Goal: Task Accomplishment & Management: Manage account settings

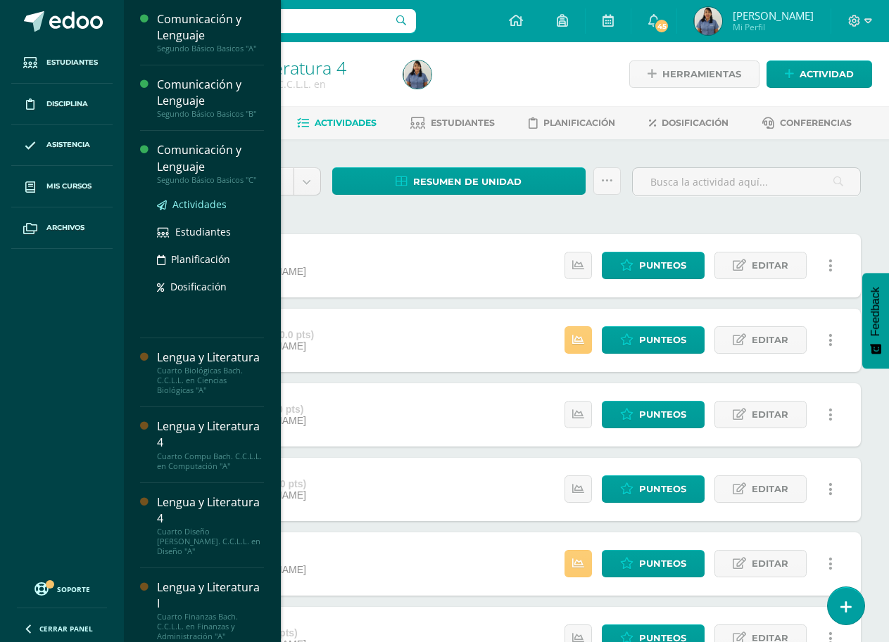
click at [205, 202] on span "Actividades" at bounding box center [199, 204] width 54 height 13
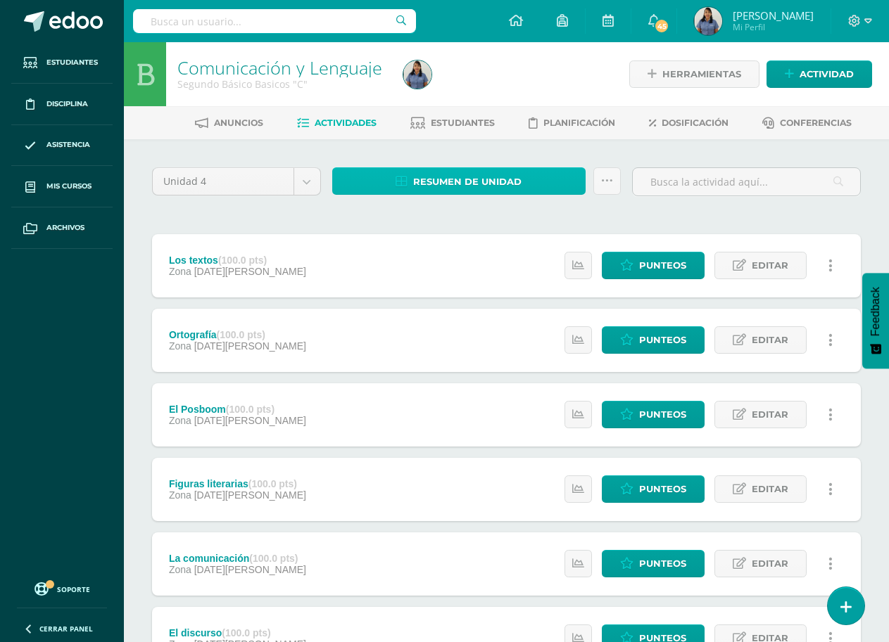
click at [479, 184] on span "Resumen de unidad" at bounding box center [467, 182] width 108 height 26
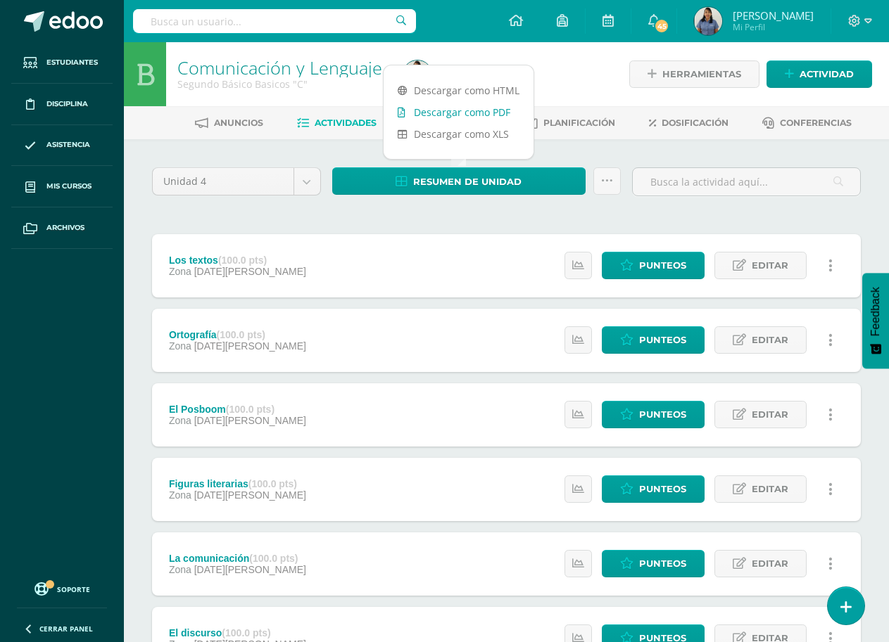
click at [494, 118] on link "Descargar como PDF" at bounding box center [458, 112] width 150 height 22
click at [573, 86] on div at bounding box center [513, 74] width 231 height 64
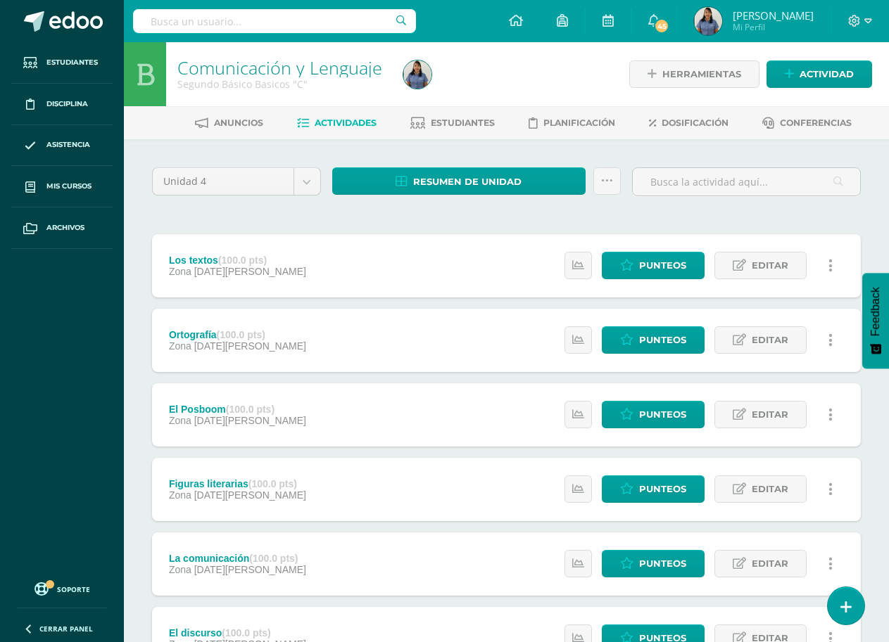
scroll to position [70, 0]
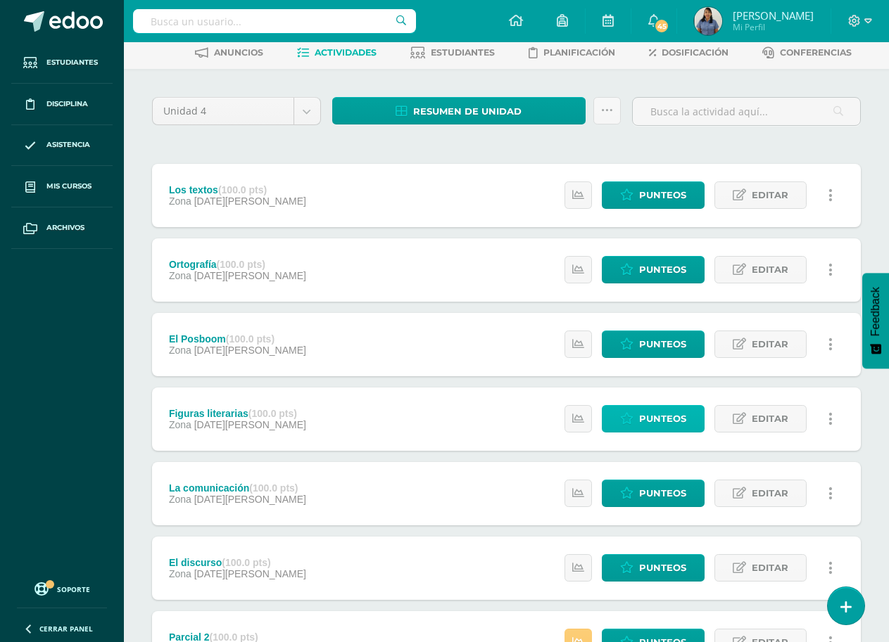
click at [649, 421] on span "Punteos" at bounding box center [662, 419] width 47 height 26
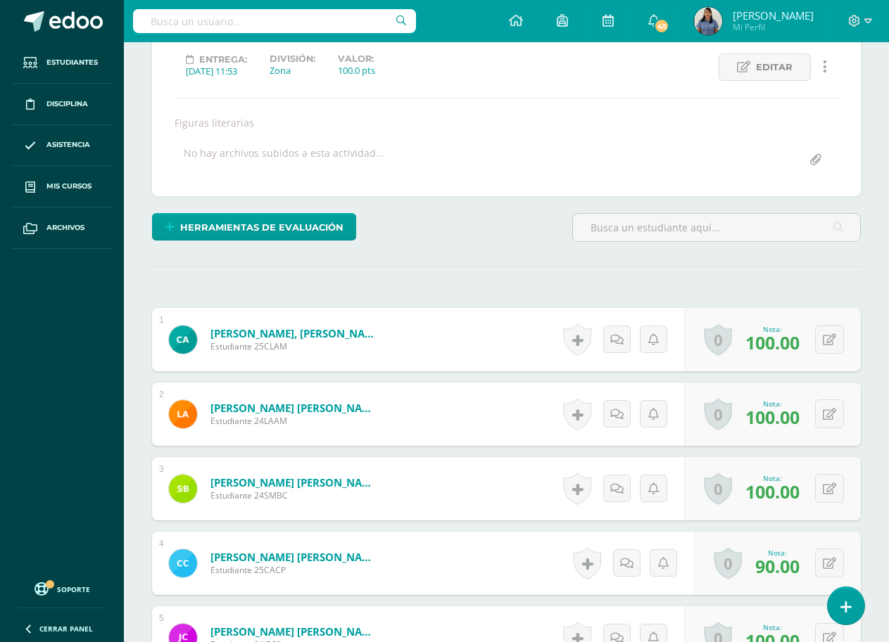
scroll to position [195, 0]
click at [830, 564] on button at bounding box center [829, 562] width 29 height 29
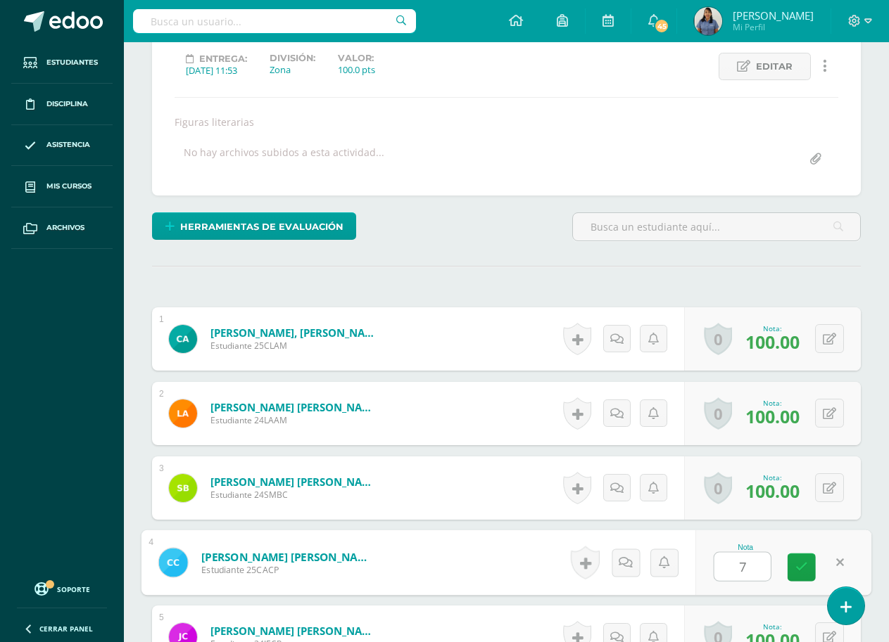
type input "70"
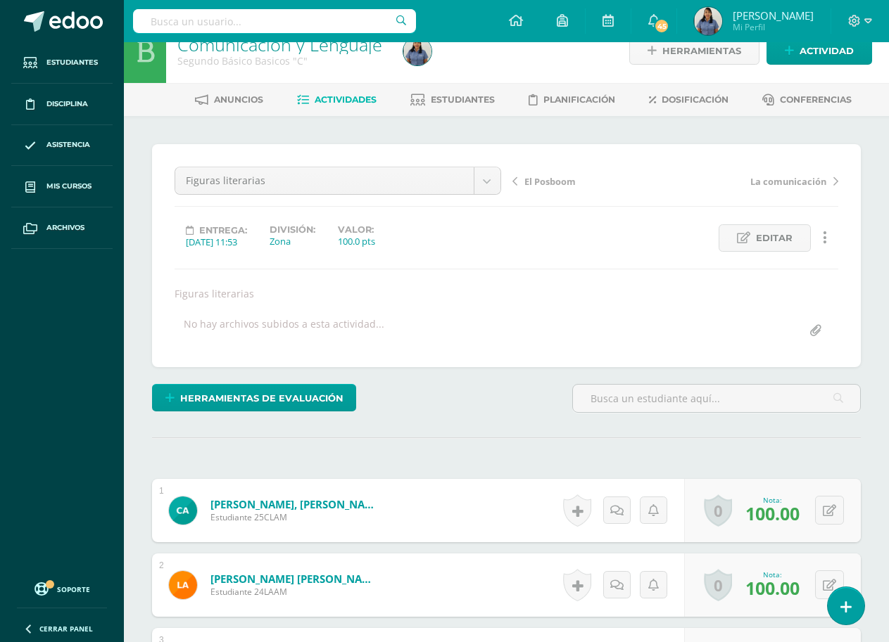
scroll to position [0, 0]
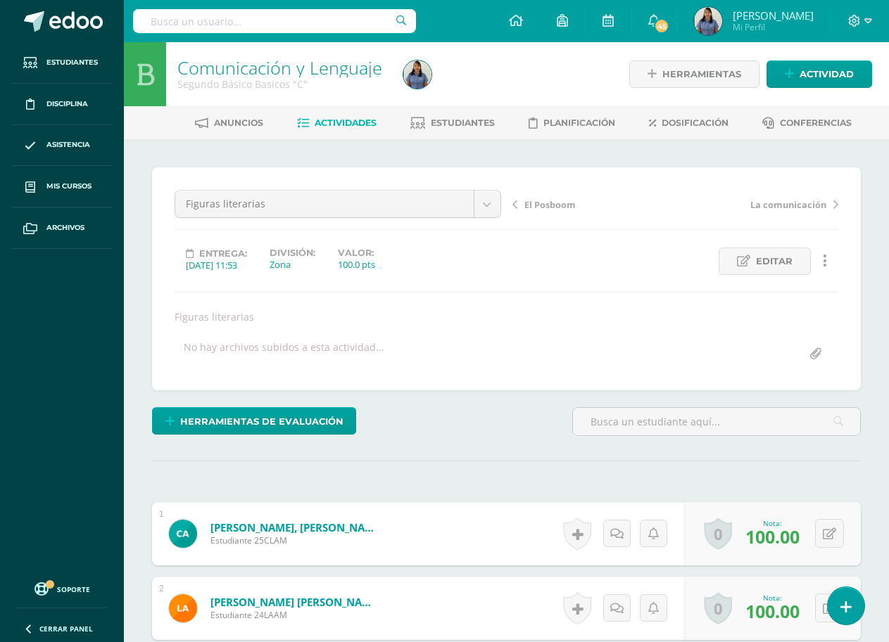
click at [348, 120] on span "Actividades" at bounding box center [346, 123] width 62 height 11
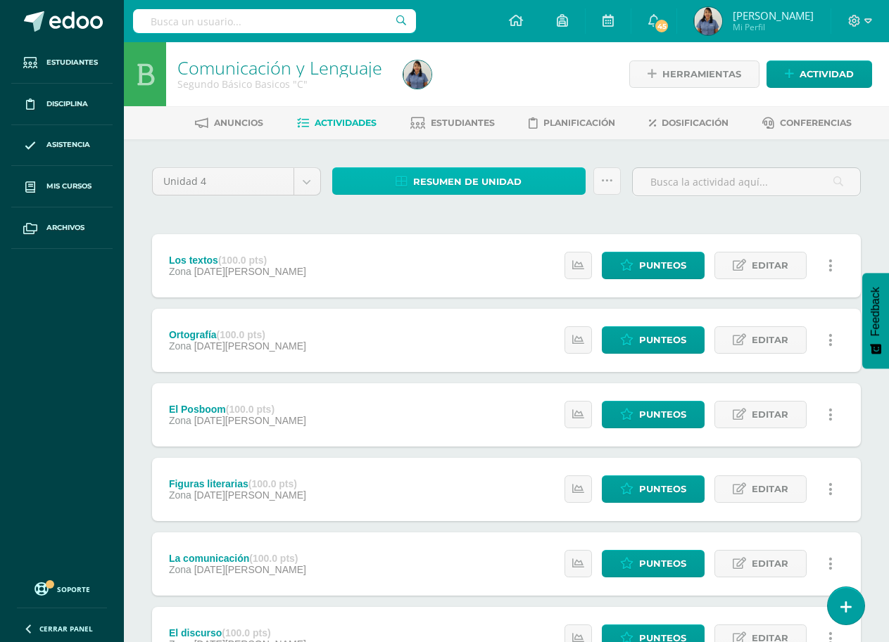
click at [462, 181] on span "Resumen de unidad" at bounding box center [467, 182] width 108 height 26
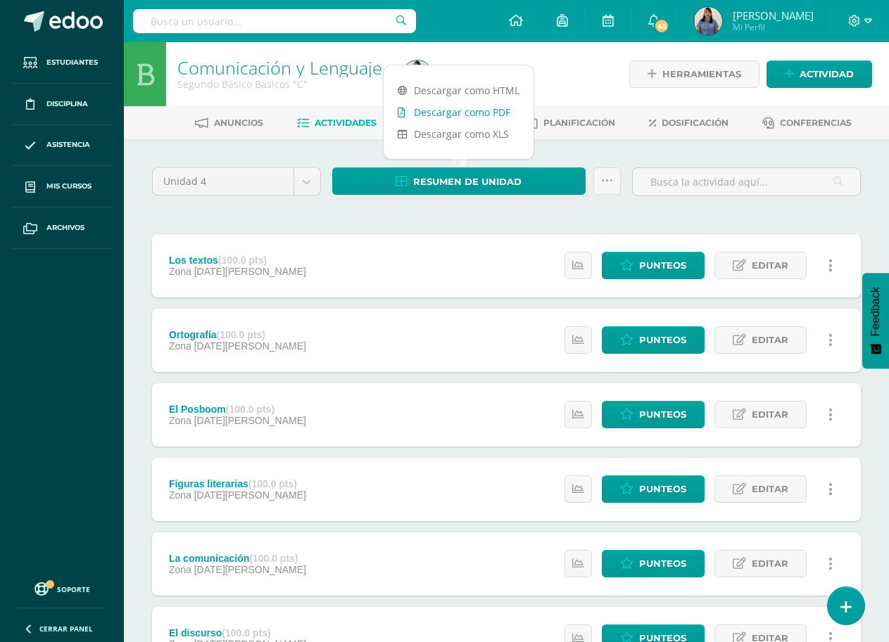
click at [461, 115] on link "Descargar como PDF" at bounding box center [458, 112] width 150 height 22
click at [507, 203] on div "Resumen de unidad Subir actividades en masa Enviar punteos a revision Historial…" at bounding box center [476, 187] width 300 height 40
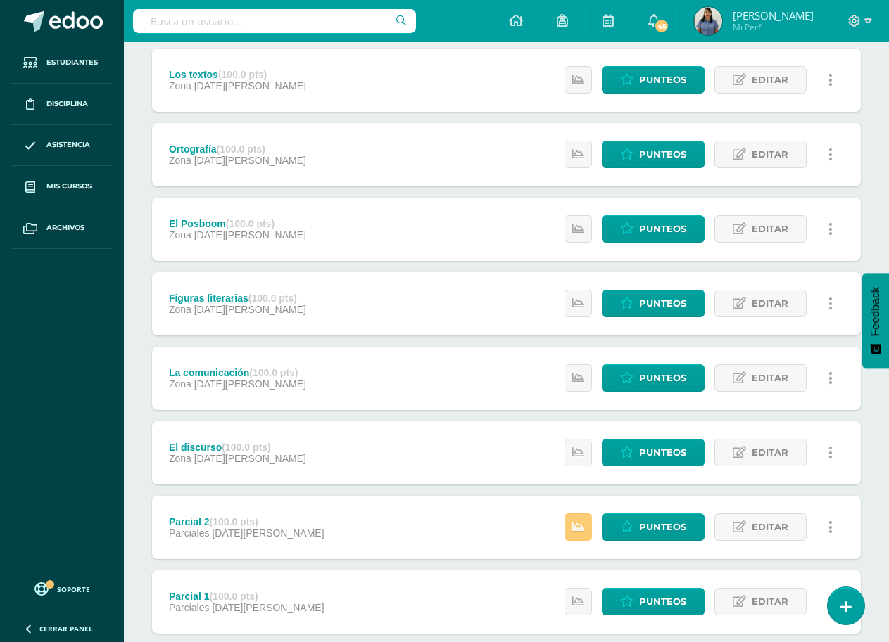
scroll to position [211, 0]
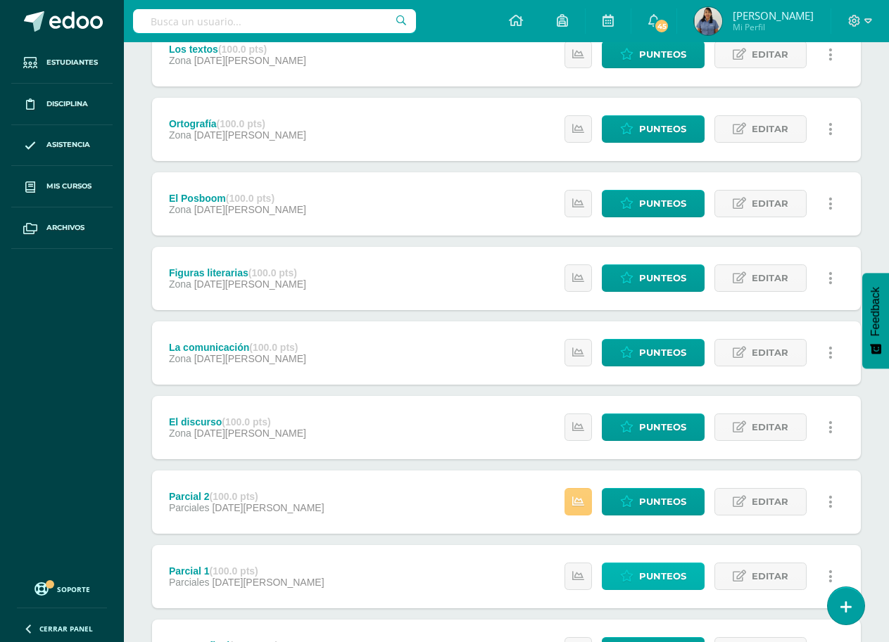
click at [656, 576] on span "Punteos" at bounding box center [662, 577] width 47 height 26
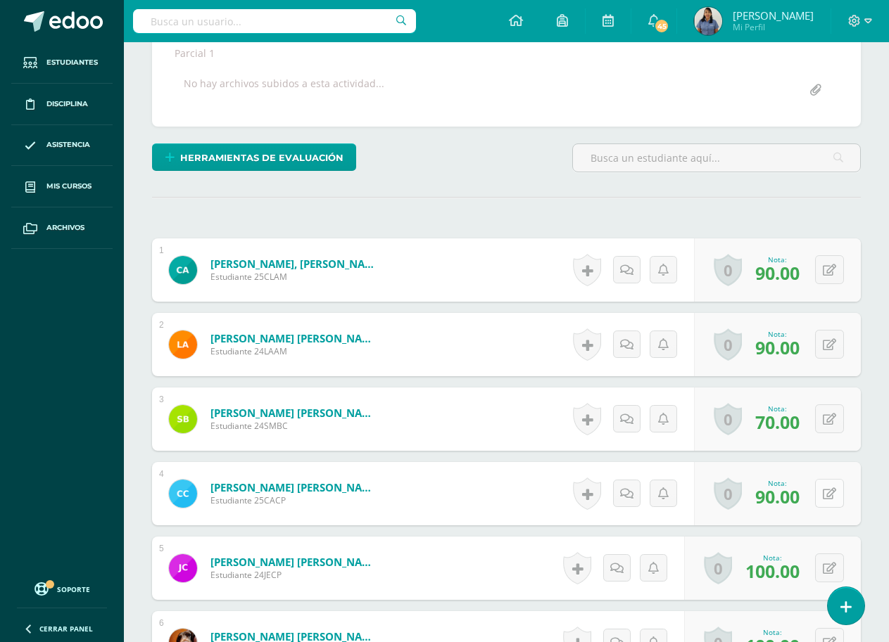
scroll to position [265, 0]
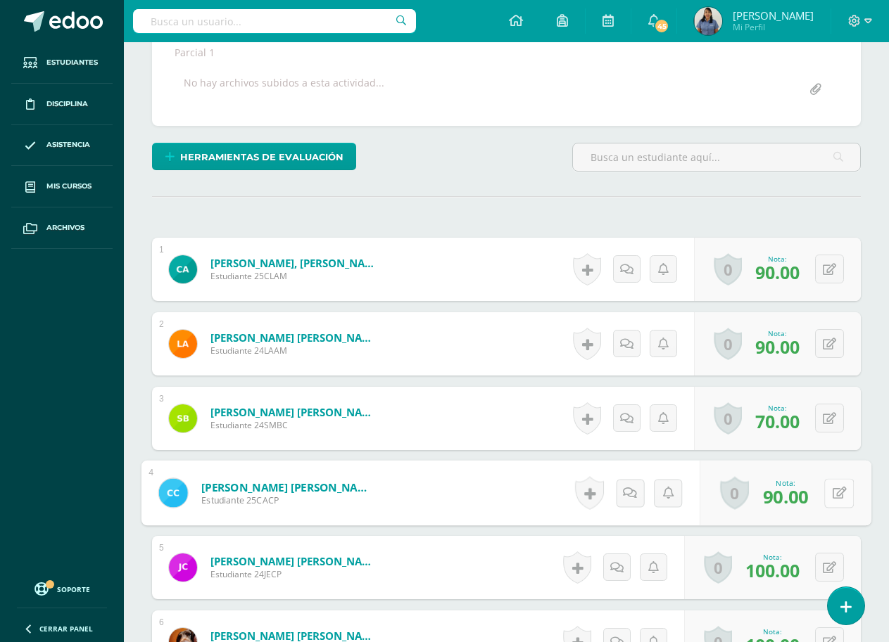
click at [825, 496] on button at bounding box center [839, 493] width 30 height 30
type input "80"
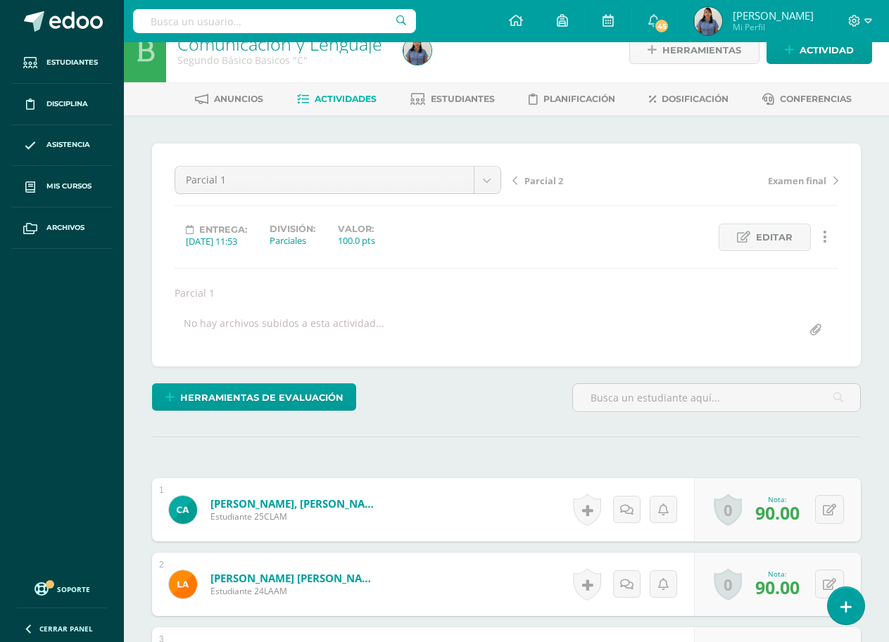
scroll to position [0, 0]
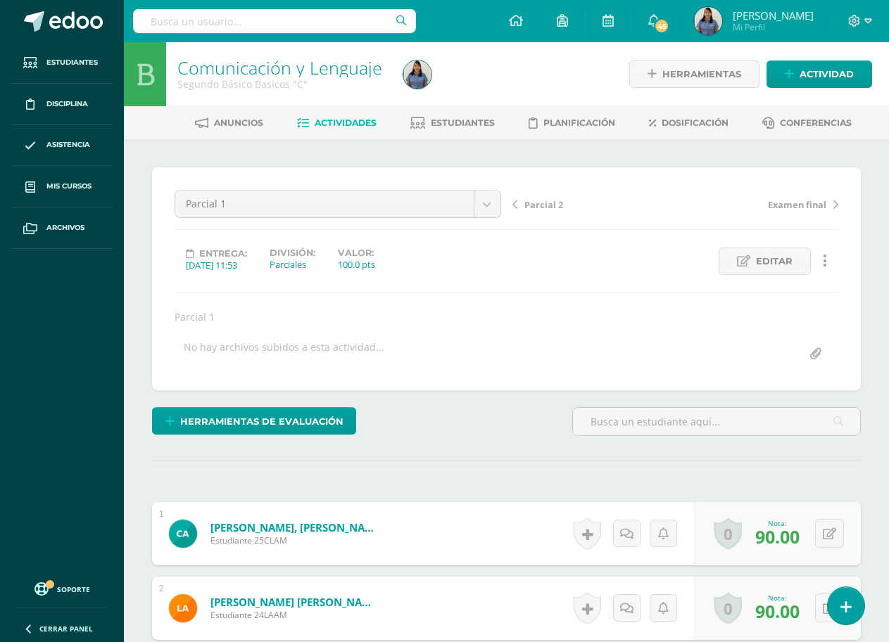
click at [350, 122] on span "Actividades" at bounding box center [346, 123] width 62 height 11
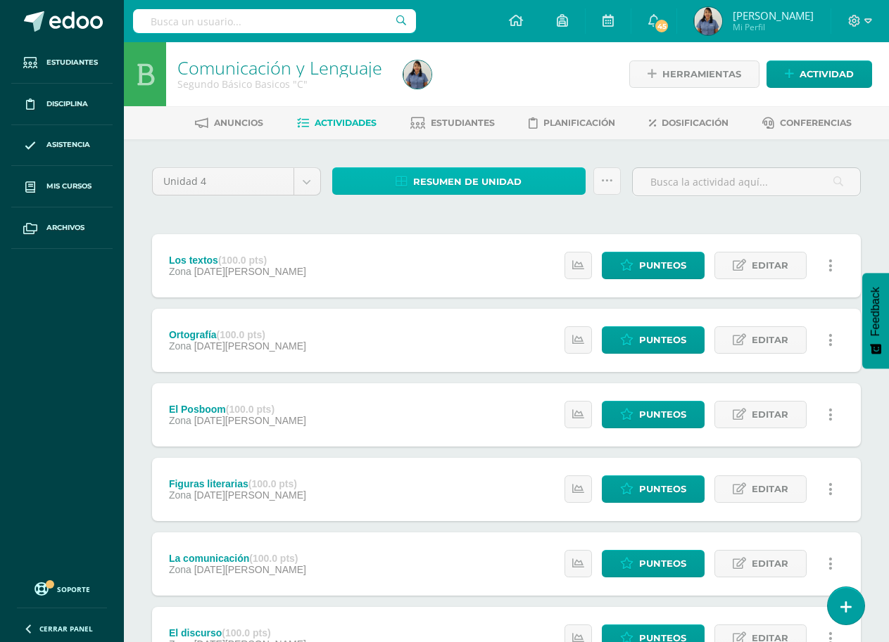
click at [493, 188] on span "Resumen de unidad" at bounding box center [467, 182] width 108 height 26
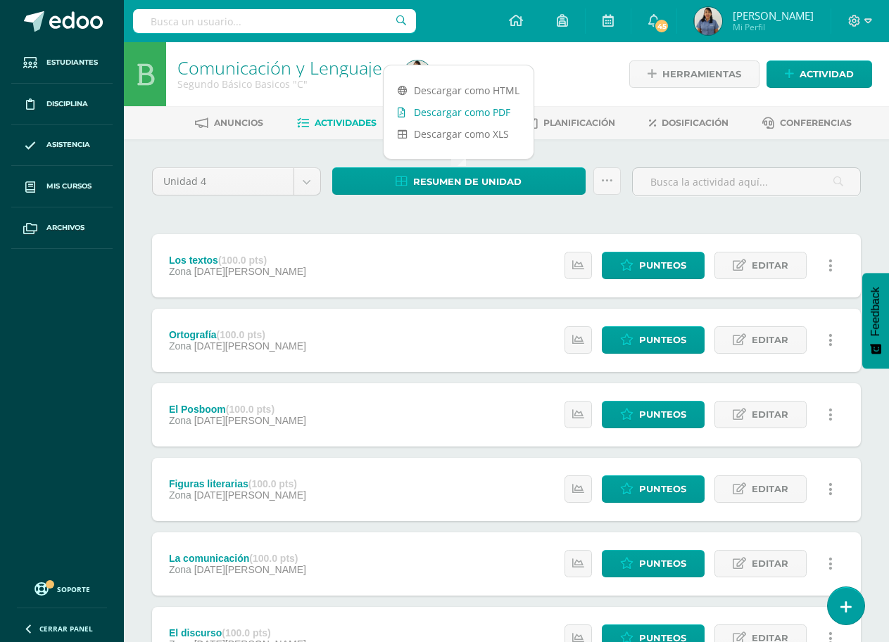
click at [483, 114] on link "Descargar como PDF" at bounding box center [458, 112] width 150 height 22
